Goal: Task Accomplishment & Management: Use online tool/utility

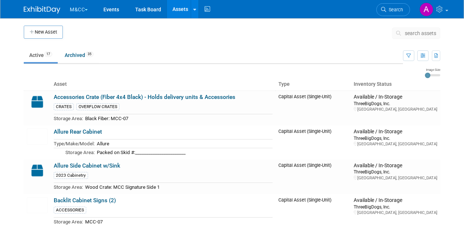
click at [86, 10] on span "button" at bounding box center [86, 9] width 3 height 1
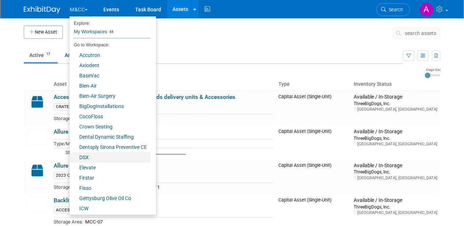
click at [89, 158] on link "DSX" at bounding box center [109, 157] width 81 height 10
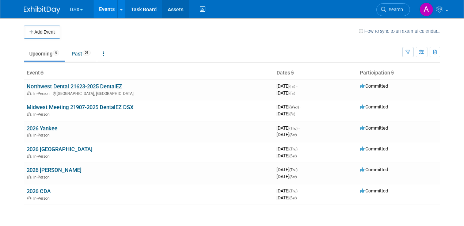
click at [177, 10] on link "Assets" at bounding box center [175, 9] width 27 height 18
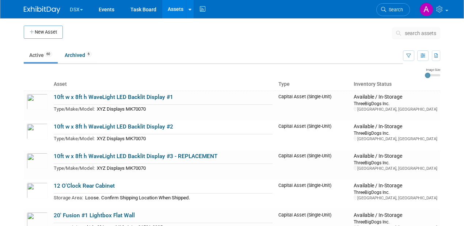
click at [414, 34] on span "search assets" at bounding box center [419, 33] width 31 height 6
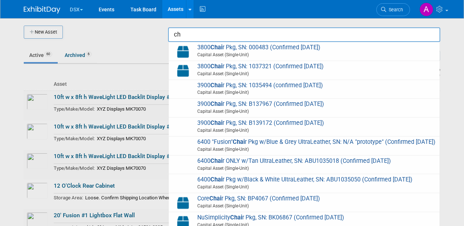
type input "c"
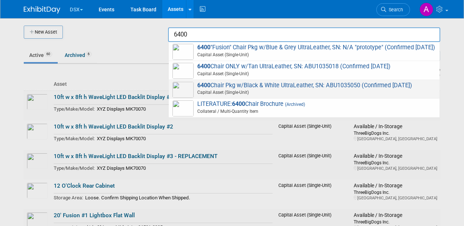
click at [288, 95] on span "6400 Chair Pkg w/Black & White UltraLeather, SN: ABU1035050 (Confirmed 1.23.25)…" at bounding box center [303, 89] width 263 height 15
type input "6400 Chair Pkg w/Black & White UltraLeather, SN: ABU1035050 (Confirmed [DATE])"
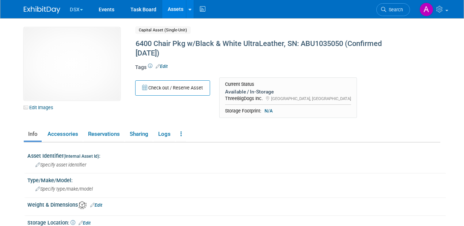
click at [177, 8] on link "Assets" at bounding box center [175, 9] width 27 height 18
